Goal: Information Seeking & Learning: Understand process/instructions

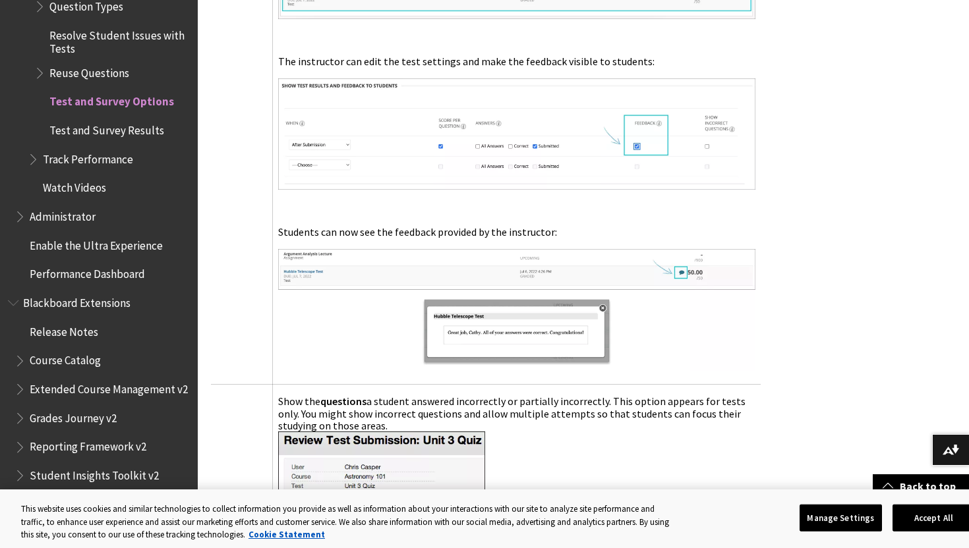
scroll to position [2084, 0]
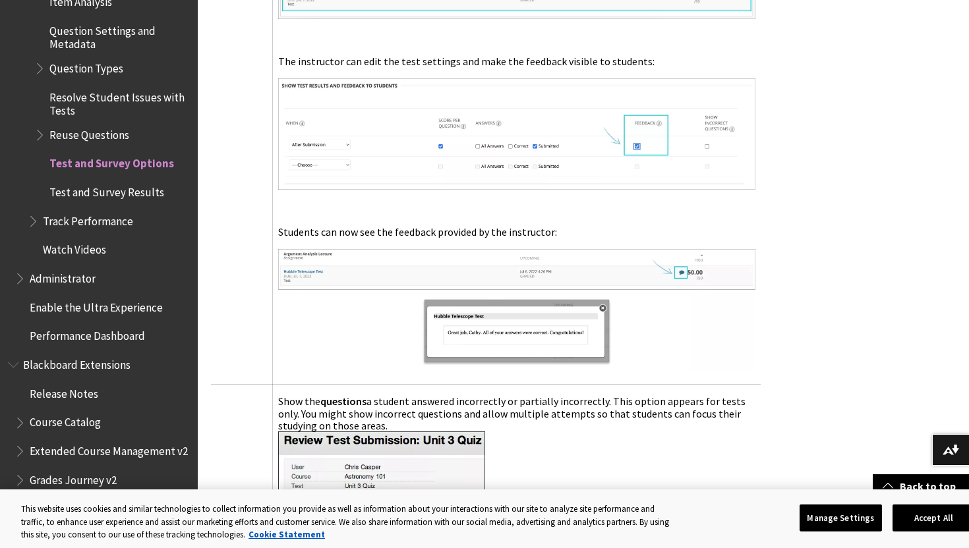
click at [142, 195] on span "Test and Survey Results" at bounding box center [106, 190] width 115 height 18
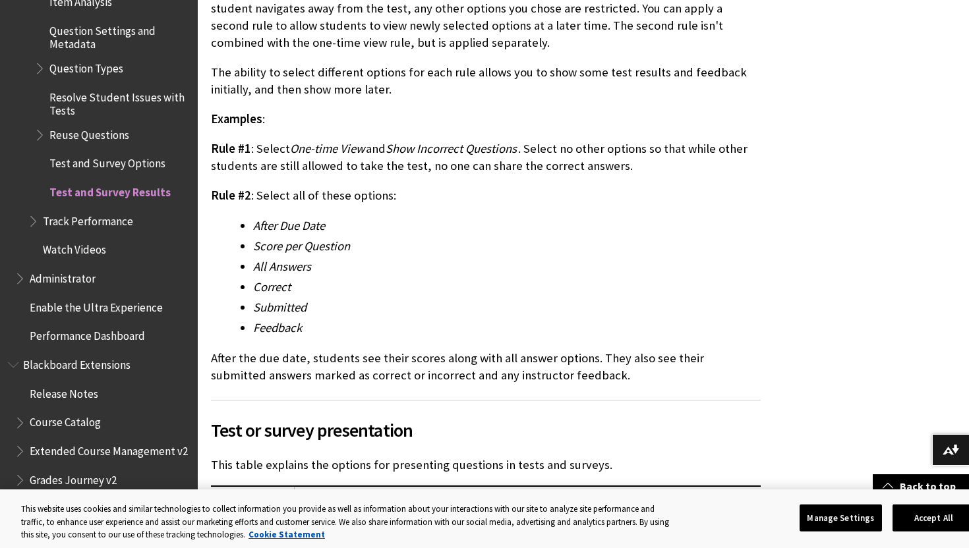
scroll to position [9814, 0]
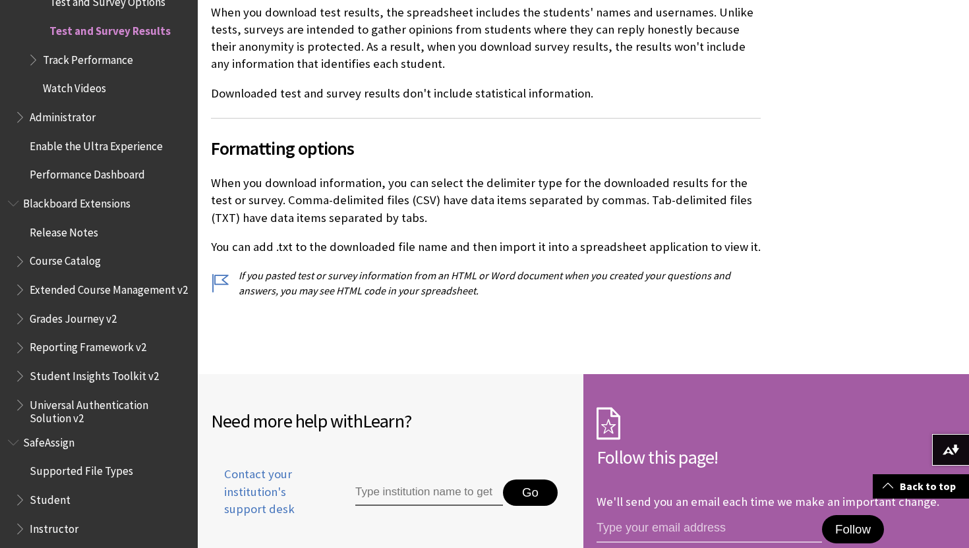
scroll to position [2532, 0]
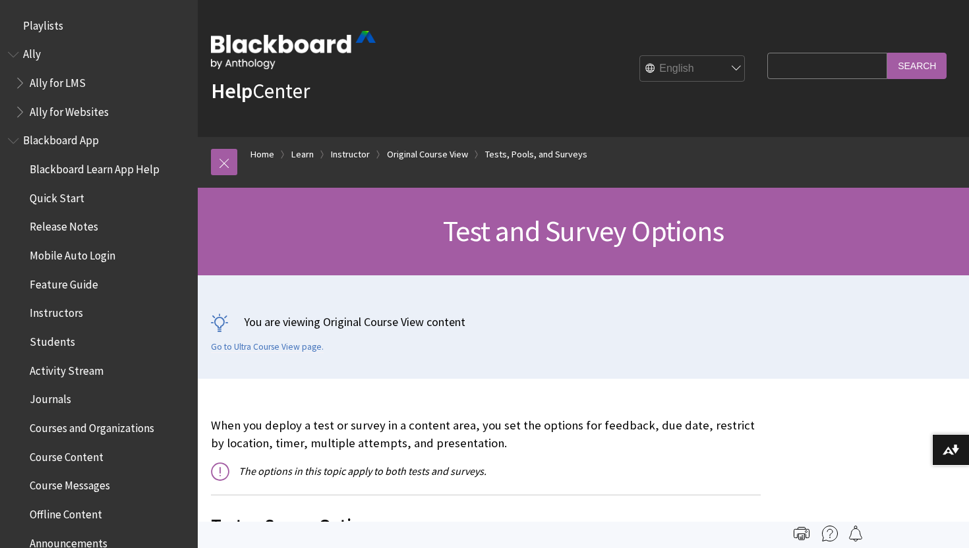
scroll to position [9466, 0]
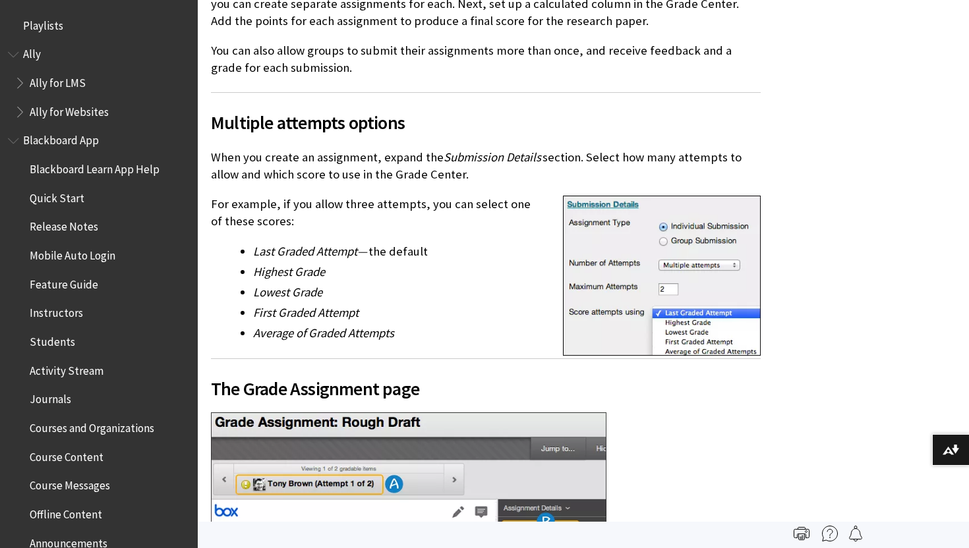
scroll to position [1825, 0]
